Goal: Task Accomplishment & Management: Manage account settings

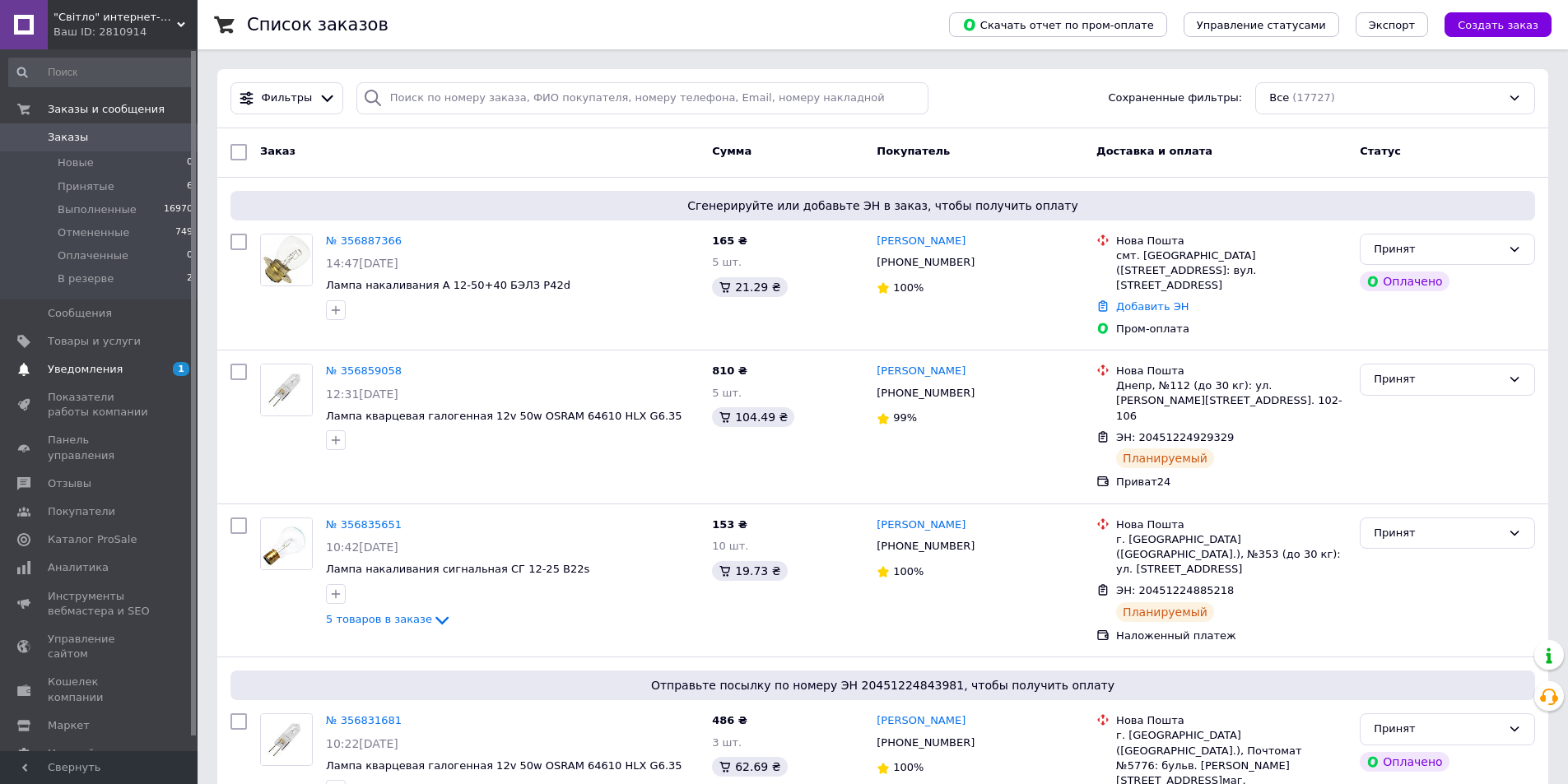
click at [96, 370] on span "Уведомления" at bounding box center [85, 369] width 75 height 15
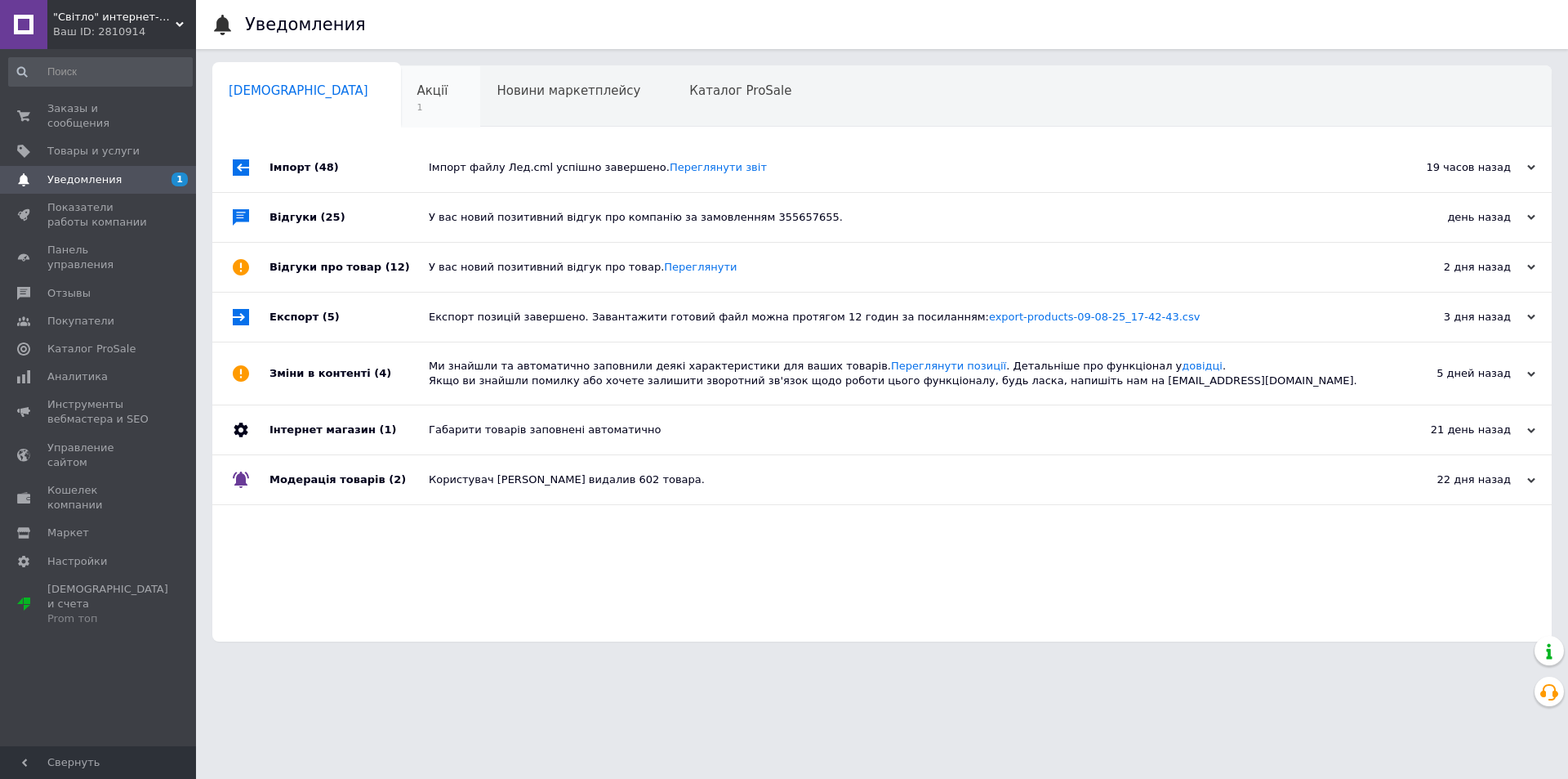
click at [418, 96] on span "Акції" at bounding box center [433, 90] width 31 height 15
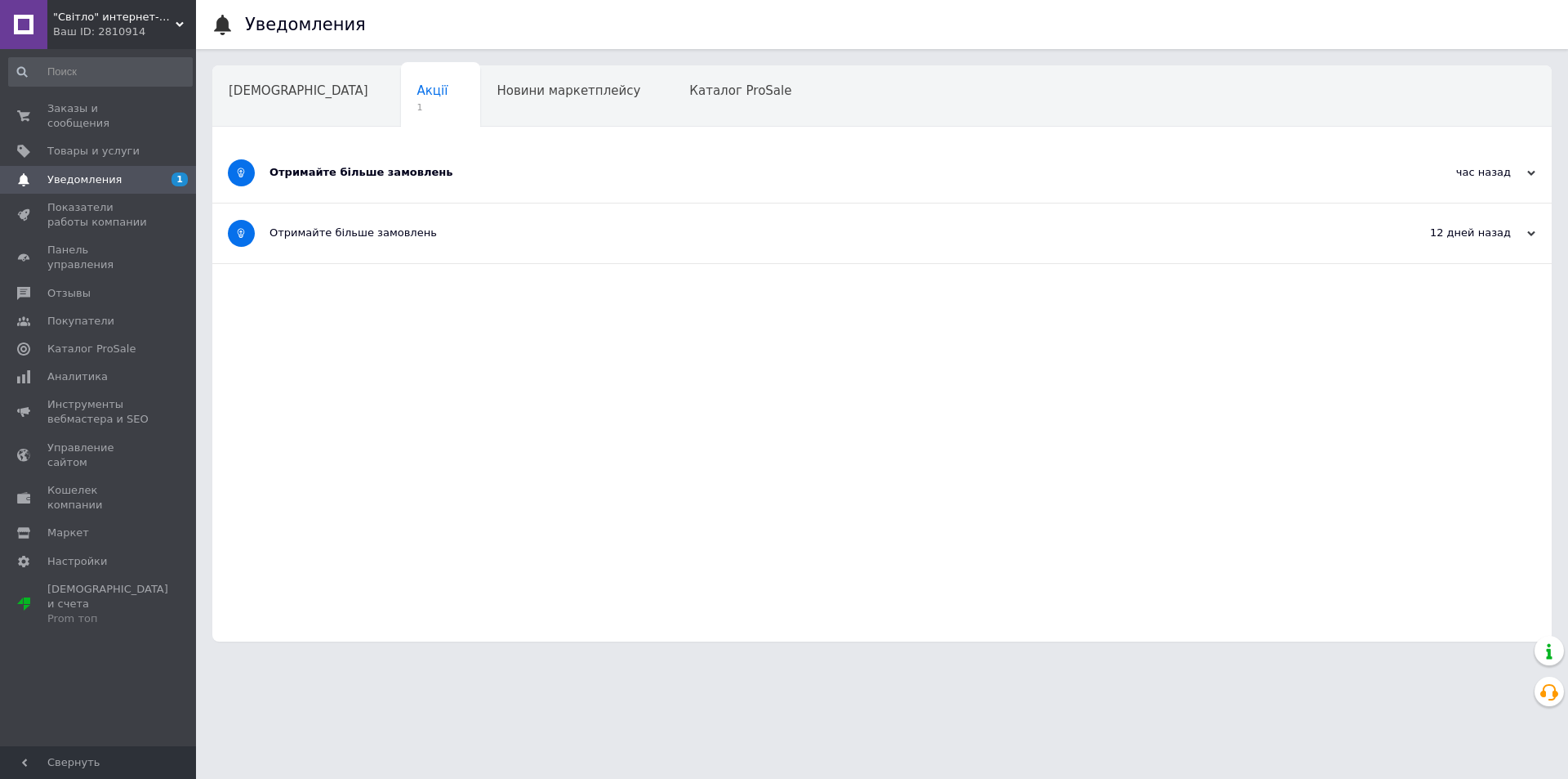
click at [376, 169] on div "Отримайте більше замовлень" at bounding box center [820, 172] width 1102 height 15
